Goal: Find specific page/section: Find specific page/section

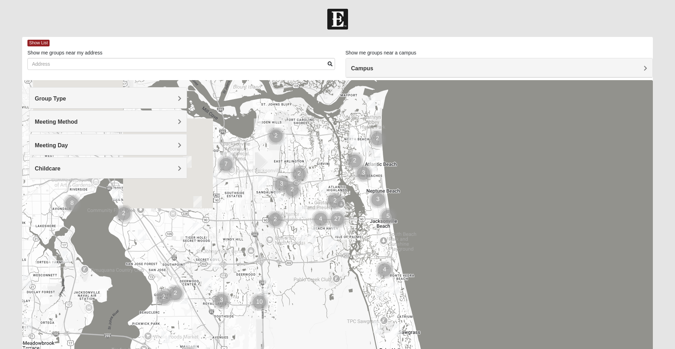
click at [179, 94] on div "Group Type" at bounding box center [108, 98] width 157 height 21
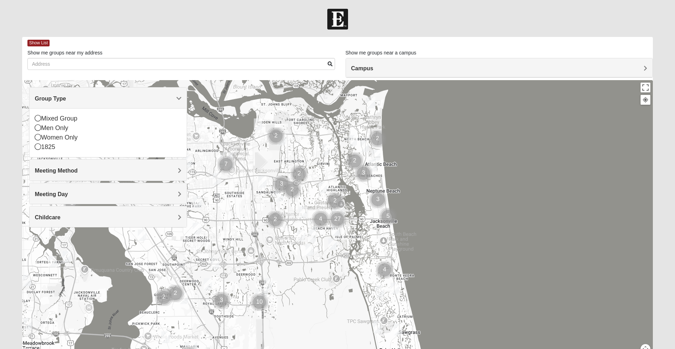
click at [83, 120] on div "Mixed Group" at bounding box center [108, 118] width 147 height 9
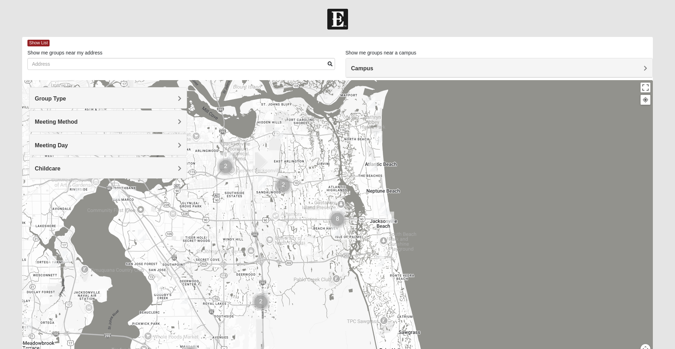
click at [391, 67] on h4 "Campus" at bounding box center [499, 68] width 297 height 7
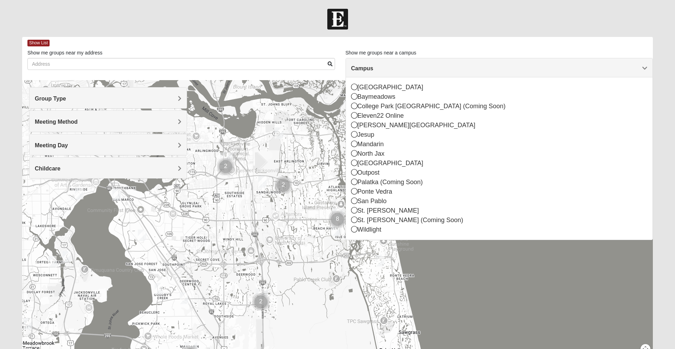
click at [375, 87] on div "[GEOGRAPHIC_DATA]" at bounding box center [499, 87] width 297 height 9
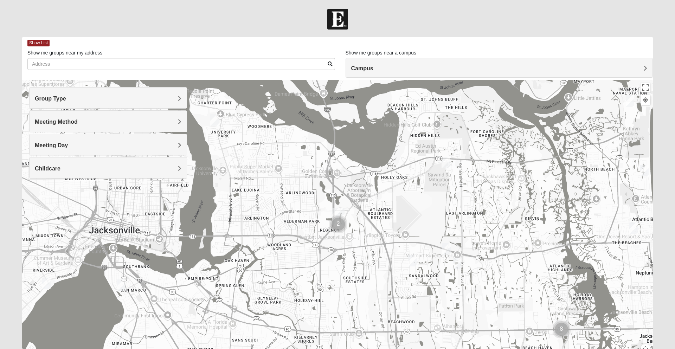
click at [213, 122] on img "Mixed Walker 32277" at bounding box center [215, 119] width 14 height 17
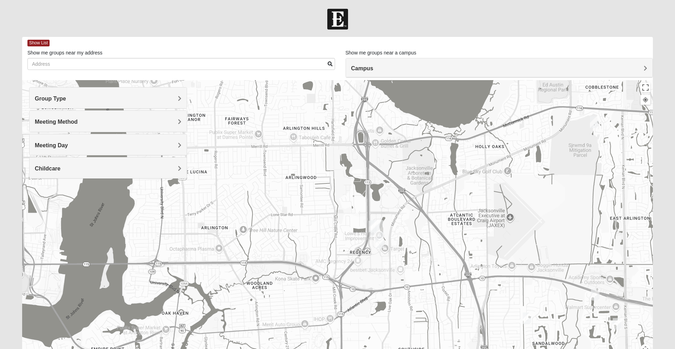
click at [382, 240] on img "Arlington" at bounding box center [377, 228] width 18 height 23
click at [385, 248] on img "On Campus Mixed Pritchett/Maccurrach 32225" at bounding box center [380, 242] width 14 height 17
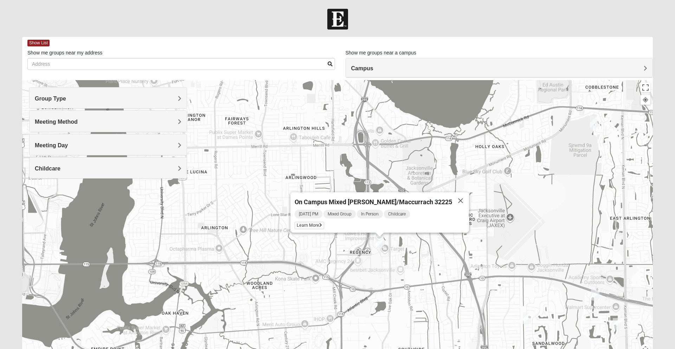
click at [452, 197] on button "Close" at bounding box center [460, 200] width 17 height 17
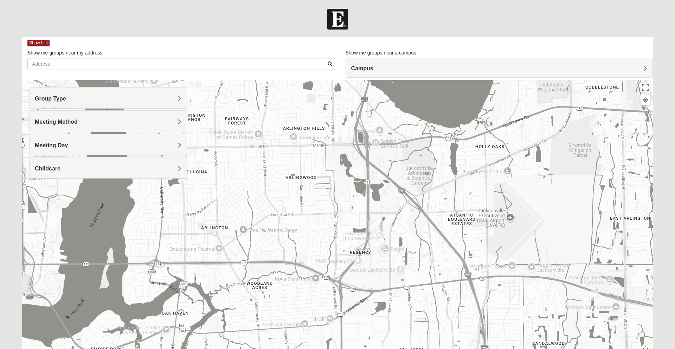
click at [367, 225] on img "On Campus Mixed Clark 32225" at bounding box center [373, 226] width 14 height 17
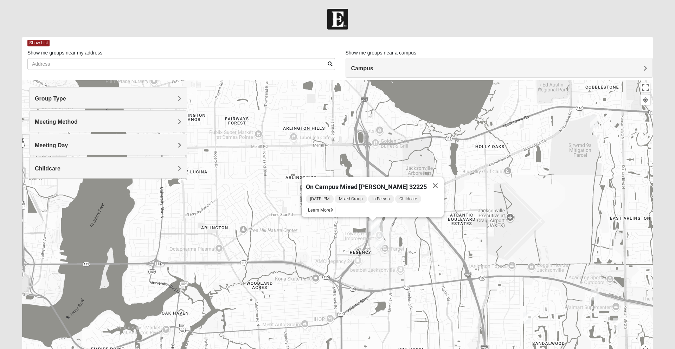
click at [431, 182] on button "Close" at bounding box center [435, 185] width 17 height 17
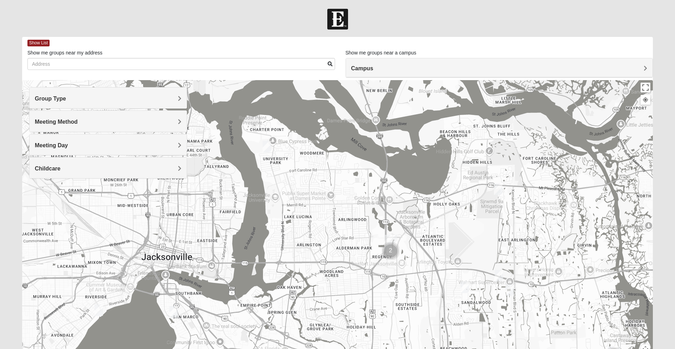
click at [269, 153] on img "Mixed Walker 32277" at bounding box center [267, 146] width 14 height 17
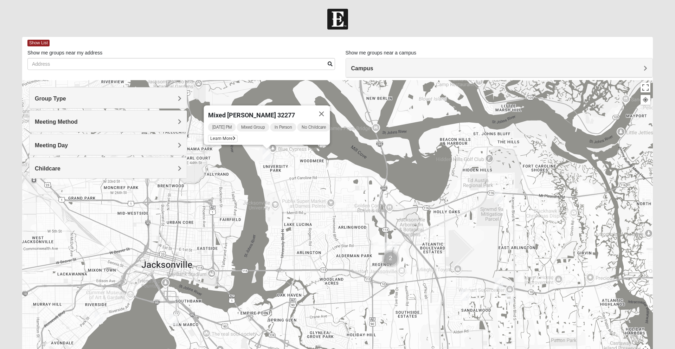
click at [233, 136] on icon at bounding box center [234, 138] width 3 height 4
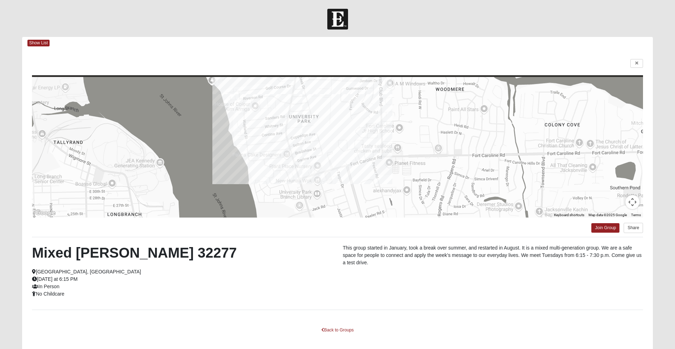
click at [38, 45] on span "Show List" at bounding box center [38, 43] width 22 height 7
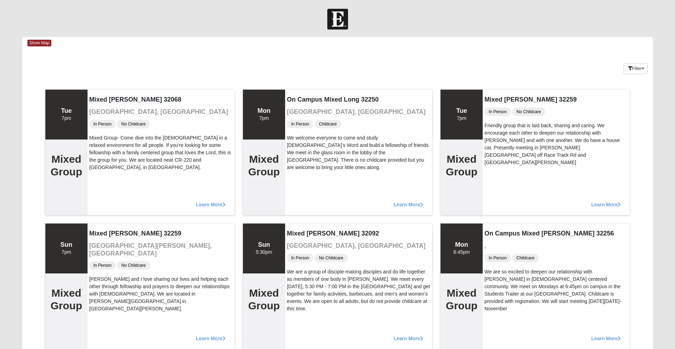
click at [38, 45] on span "Show Map" at bounding box center [39, 43] width 24 height 7
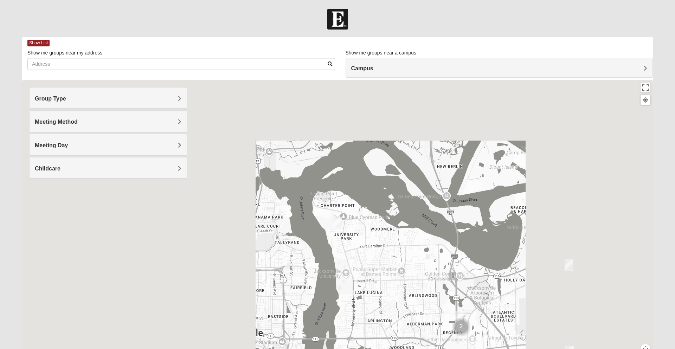
click at [393, 63] on div "Campus" at bounding box center [499, 67] width 307 height 19
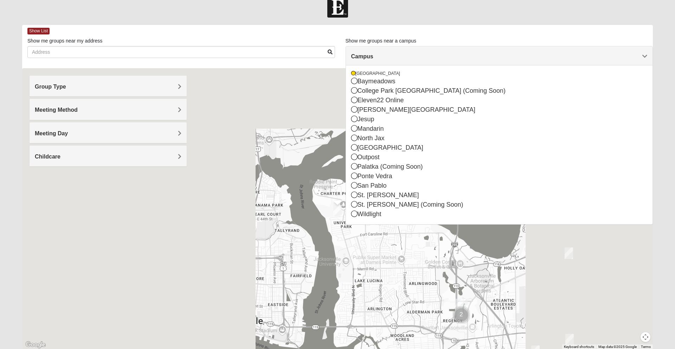
scroll to position [13, 0]
click at [372, 71] on div "[GEOGRAPHIC_DATA]" at bounding box center [499, 73] width 297 height 6
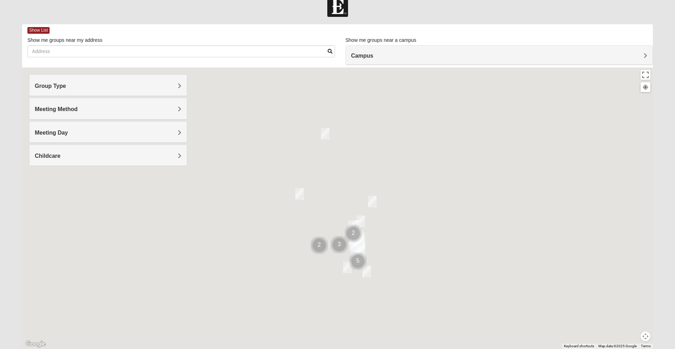
click at [377, 74] on div at bounding box center [337, 208] width 631 height 281
click at [376, 58] on h4 "Campus" at bounding box center [499, 55] width 297 height 7
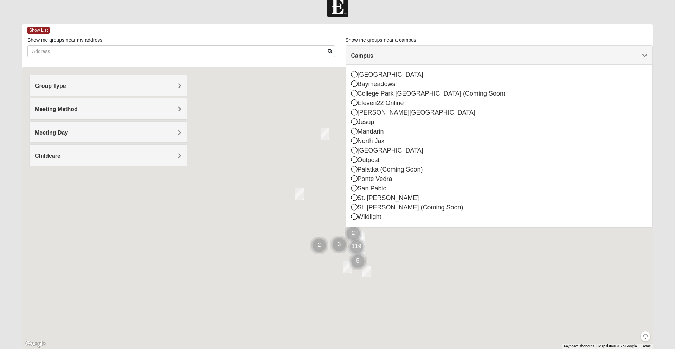
click at [376, 76] on div "[GEOGRAPHIC_DATA]" at bounding box center [499, 74] width 297 height 9
